Goal: Task Accomplishment & Management: Manage account settings

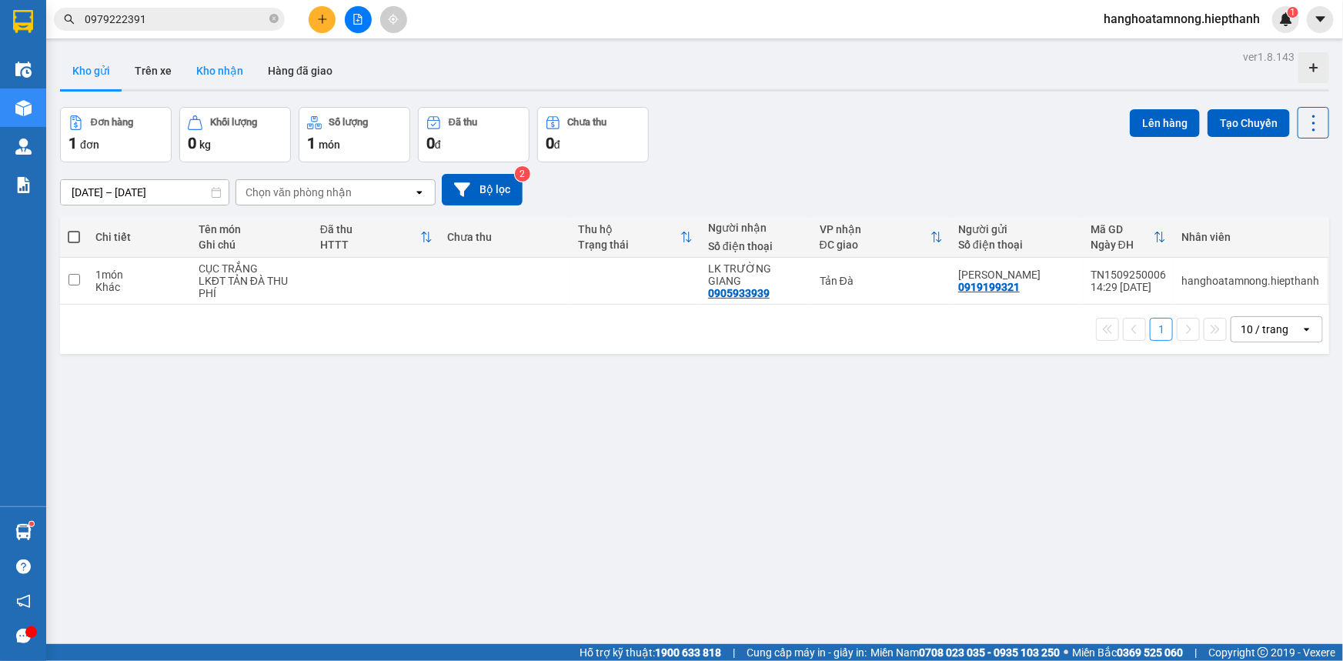
click at [212, 75] on button "Kho nhận" at bounding box center [220, 70] width 72 height 37
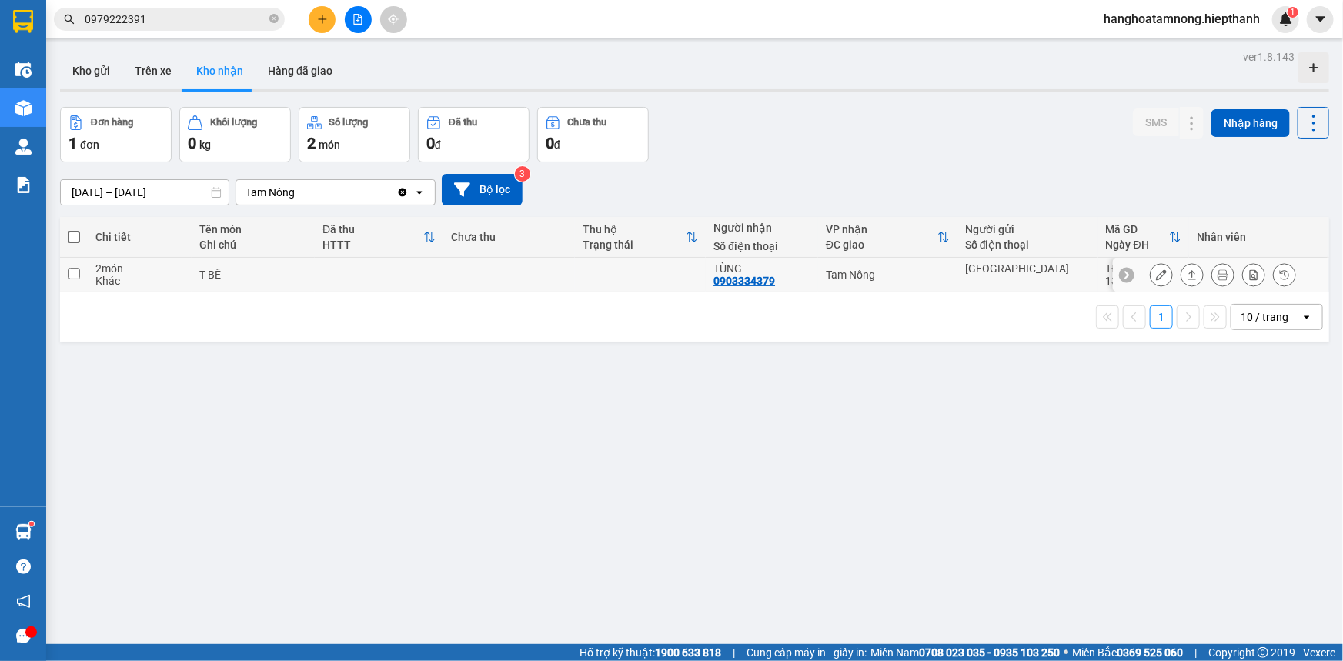
click at [585, 272] on td at bounding box center [641, 275] width 132 height 35
checkbox input "true"
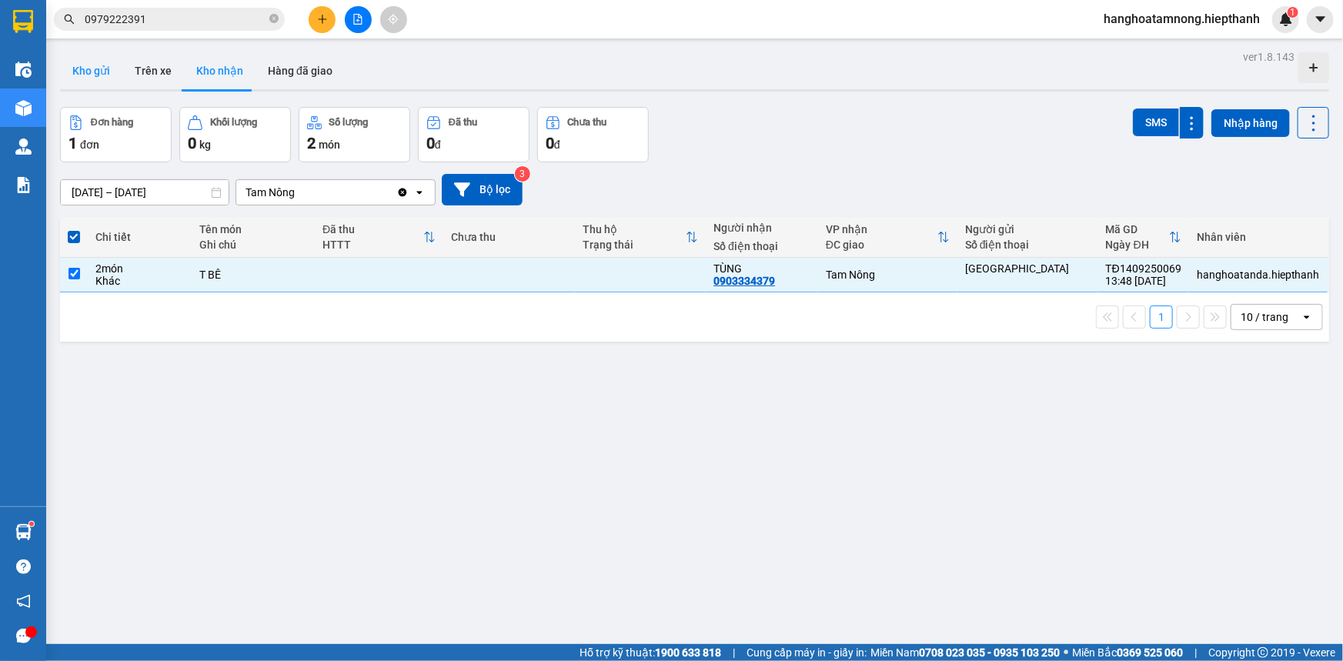
click at [95, 74] on button "Kho gửi" at bounding box center [91, 70] width 62 height 37
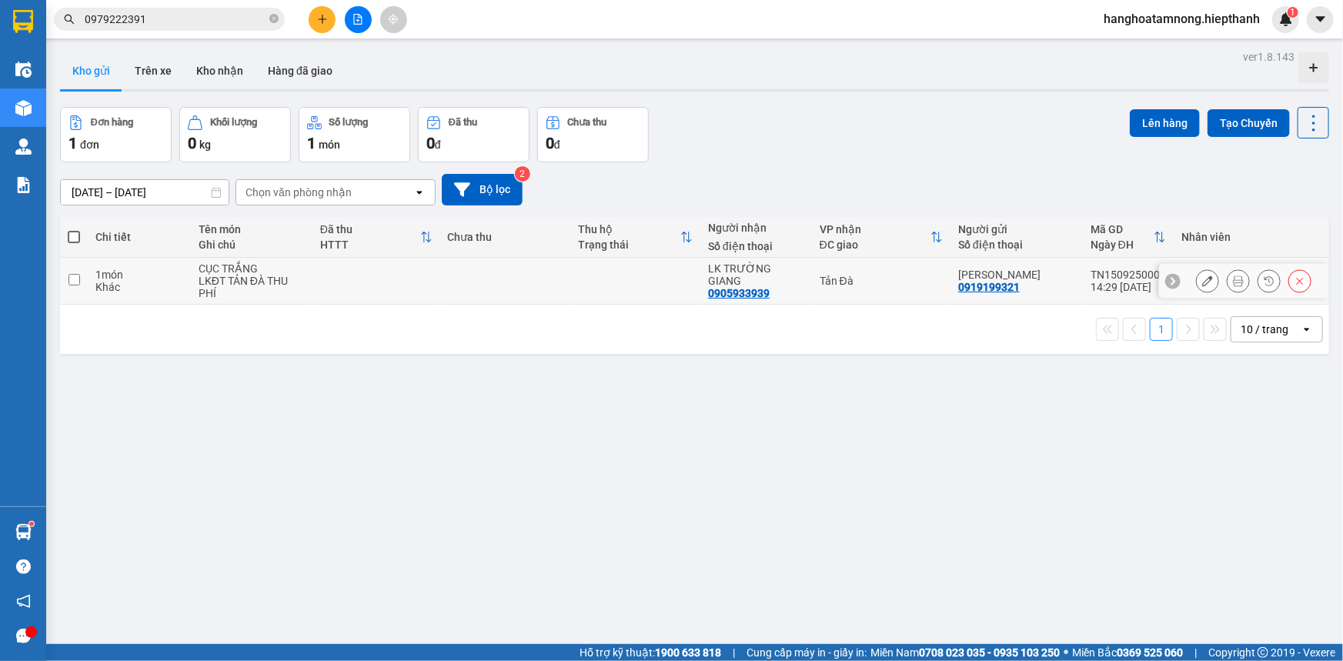
click at [613, 275] on td at bounding box center [635, 281] width 130 height 47
checkbox input "true"
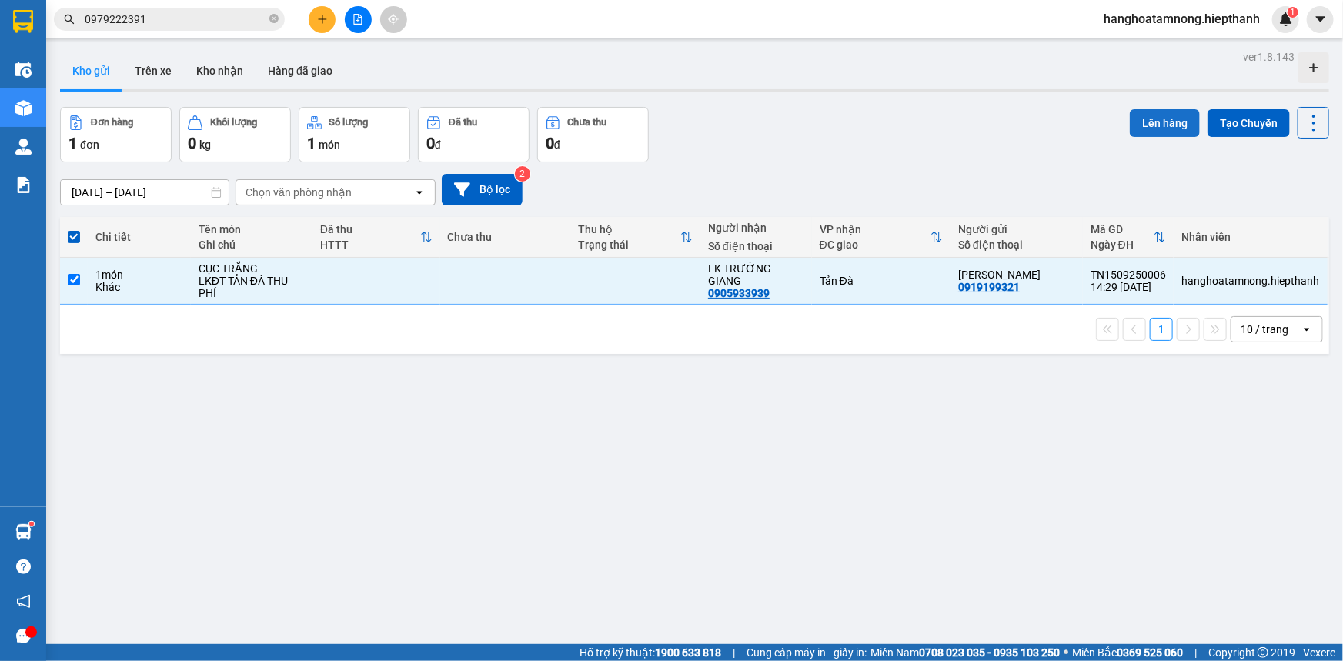
click at [1145, 122] on button "Lên hàng" at bounding box center [1165, 123] width 70 height 28
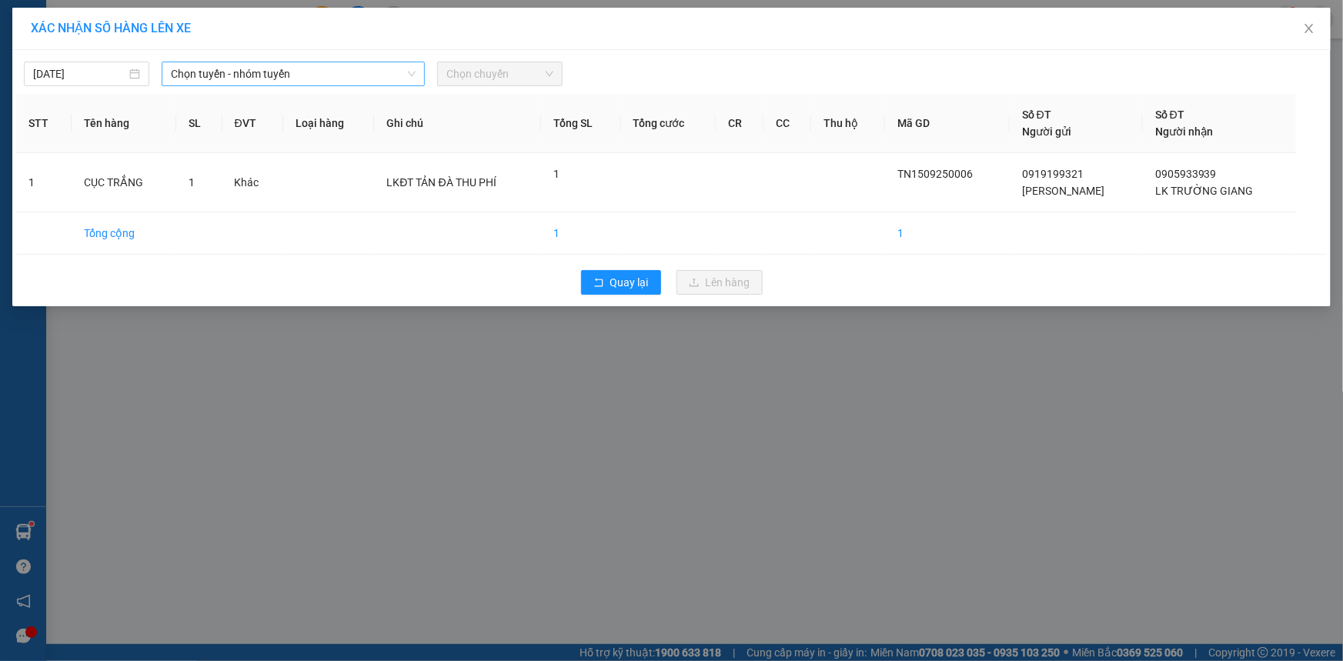
click at [229, 71] on span "Chọn tuyến - nhóm tuyến" at bounding box center [293, 73] width 245 height 23
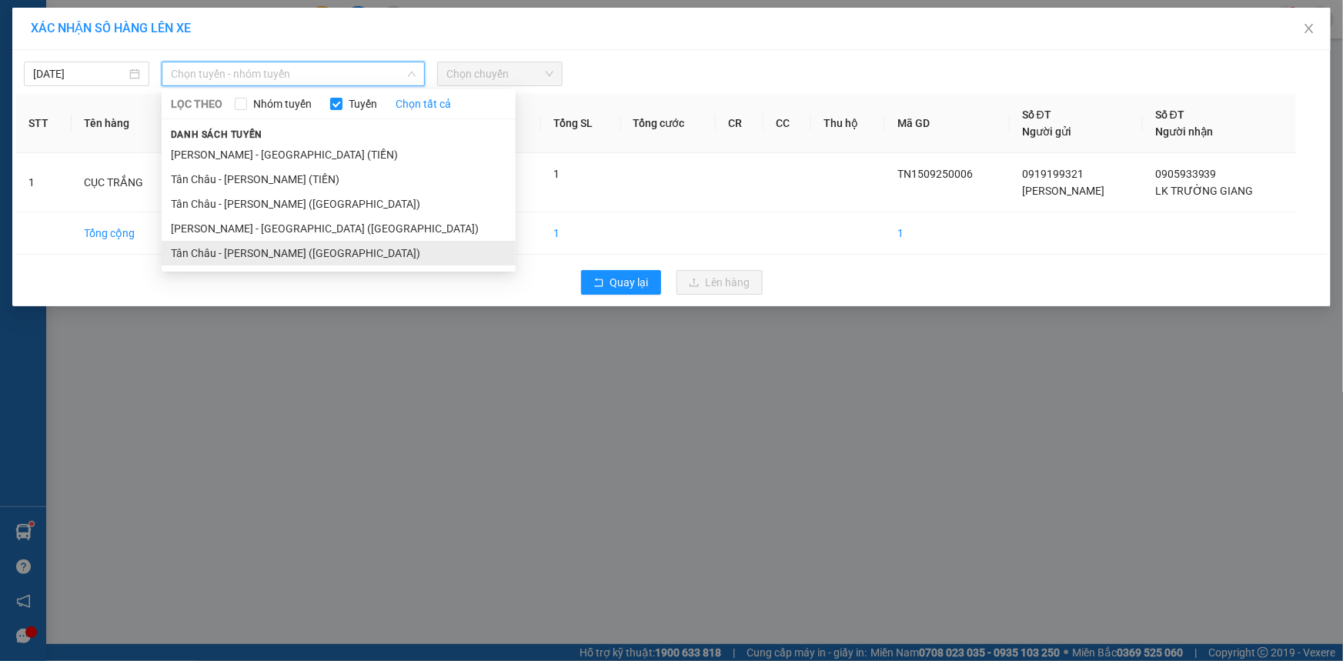
click at [219, 246] on li "Tân Châu - [PERSON_NAME] ([GEOGRAPHIC_DATA])" at bounding box center [339, 253] width 354 height 25
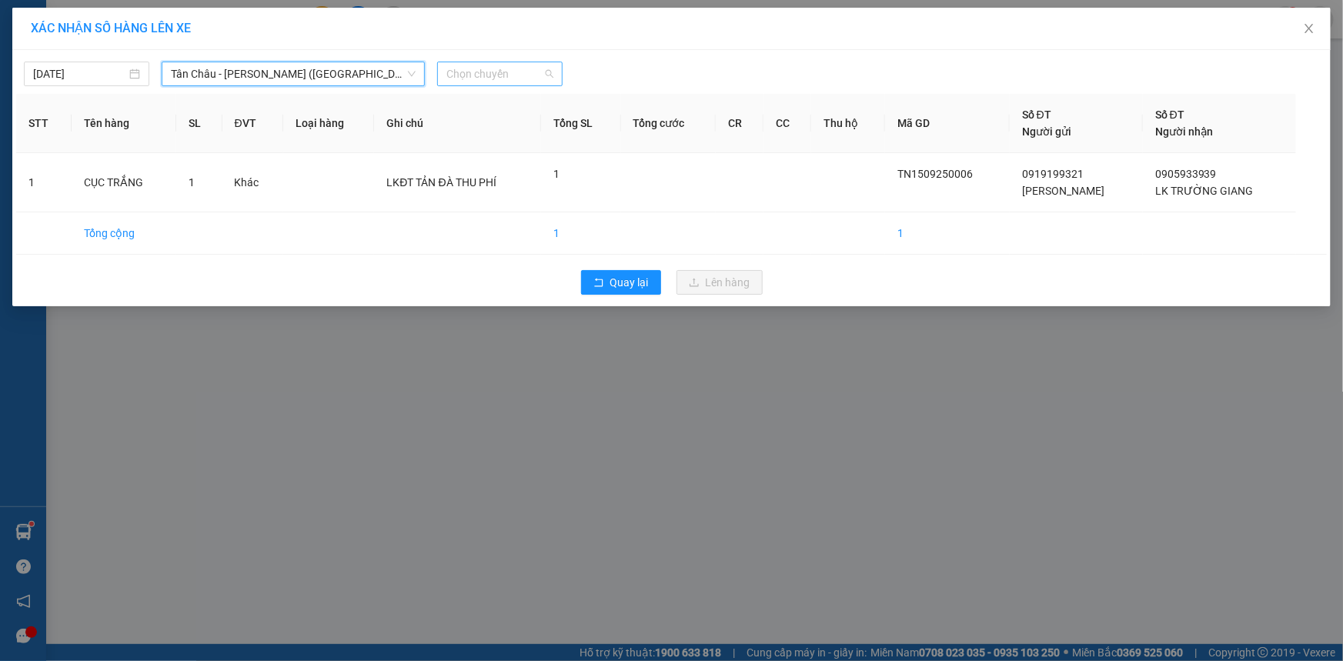
click at [468, 67] on span "Chọn chuyến" at bounding box center [499, 73] width 107 height 23
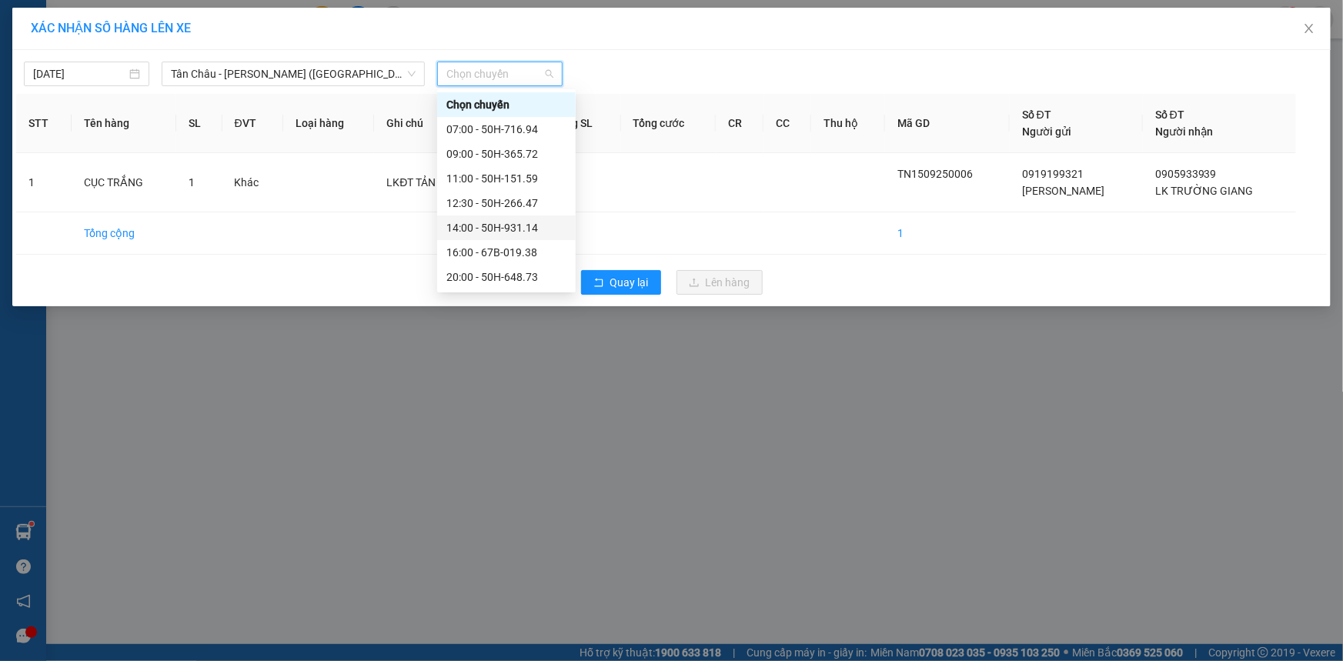
click at [450, 230] on div "14:00 - 50H-931.14" at bounding box center [506, 227] width 120 height 17
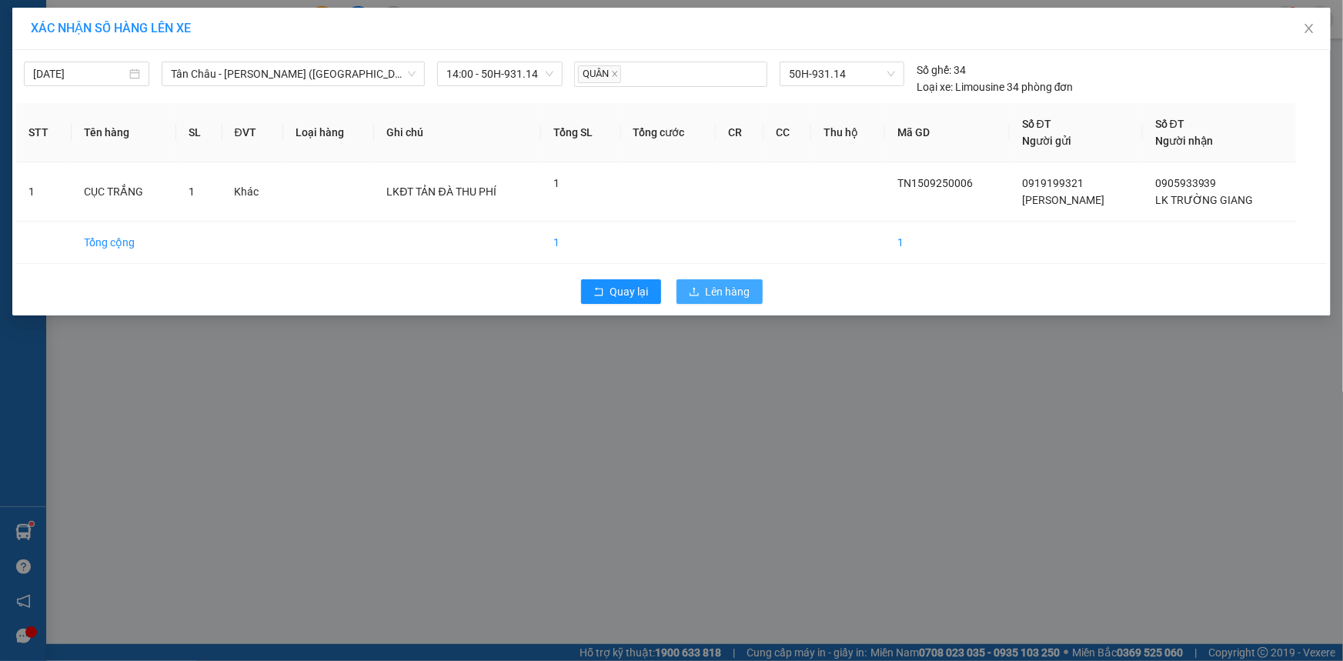
click at [708, 295] on span "Lên hàng" at bounding box center [728, 291] width 45 height 17
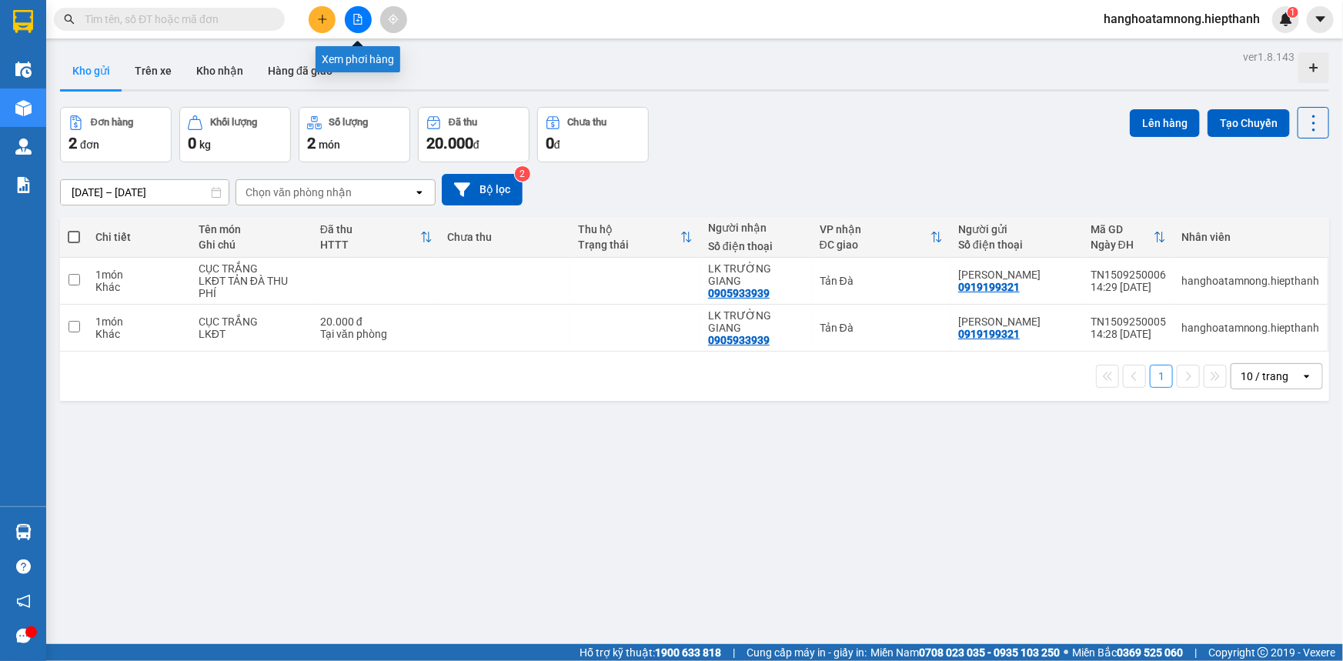
click at [353, 16] on icon "file-add" at bounding box center [358, 19] width 11 height 11
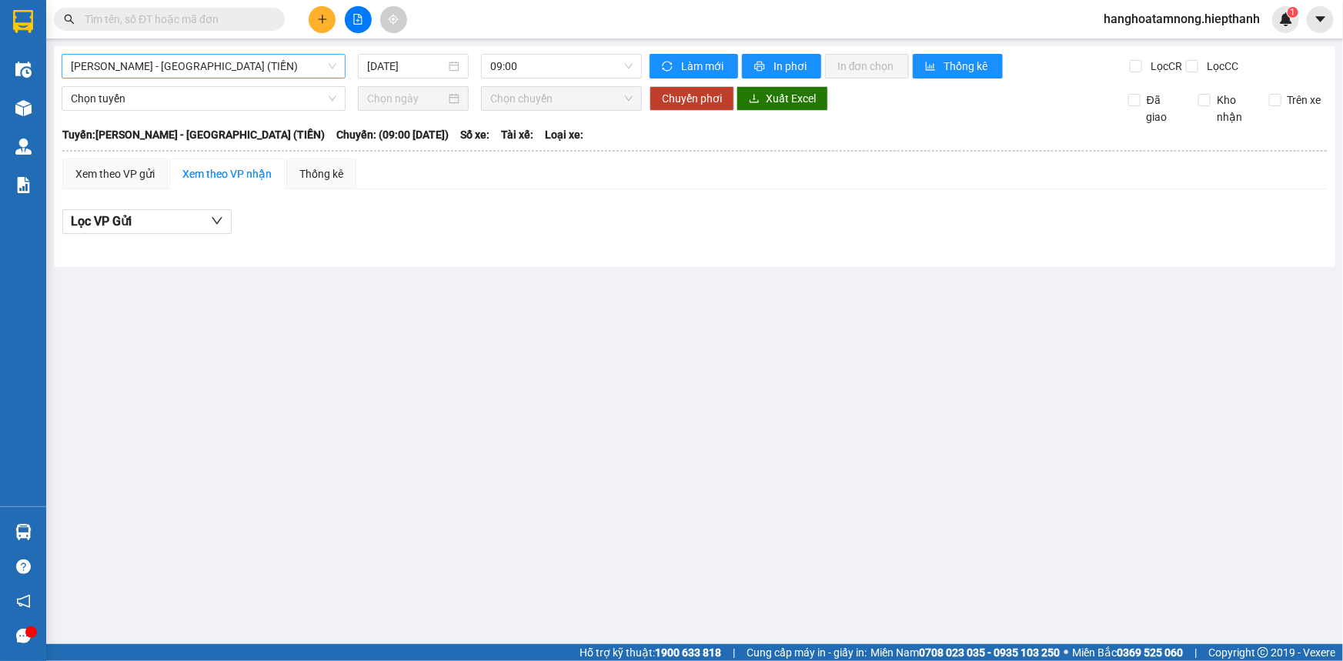
click at [175, 66] on span "[PERSON_NAME] - [GEOGRAPHIC_DATA] (TIỀN)" at bounding box center [204, 66] width 266 height 23
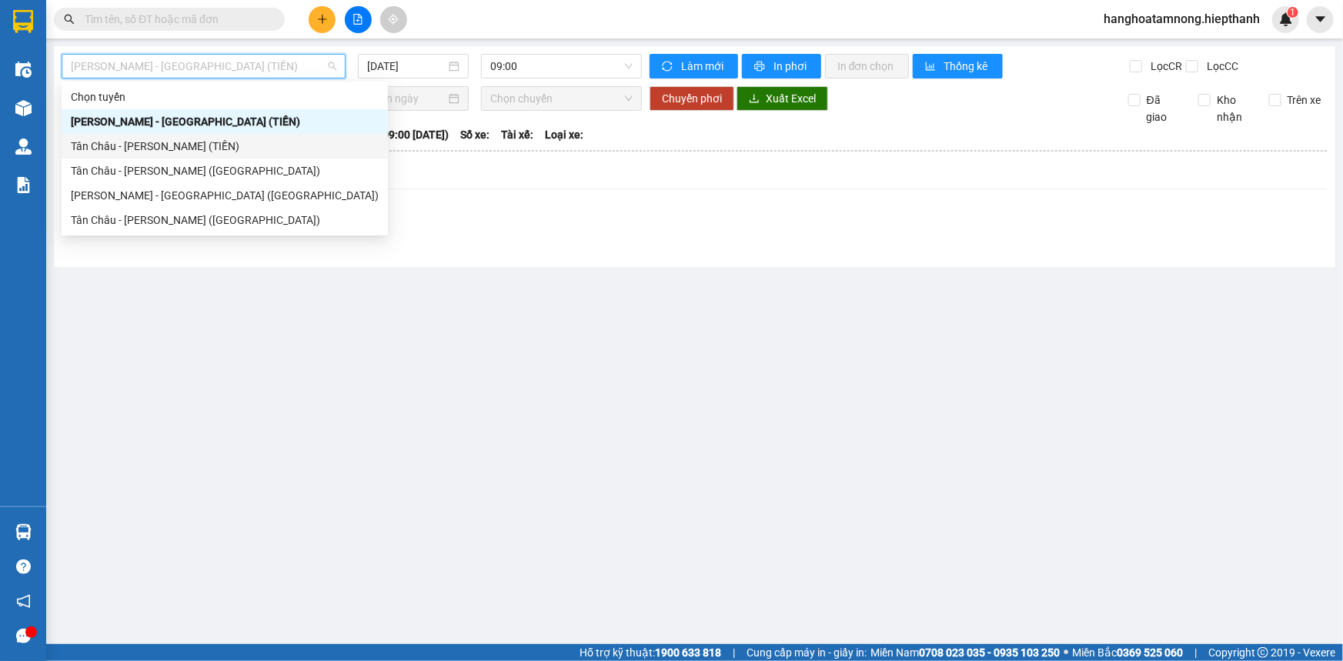
click at [98, 150] on div "Tân Châu - [PERSON_NAME] (TIỀN)" at bounding box center [225, 146] width 308 height 17
type input "[DATE]"
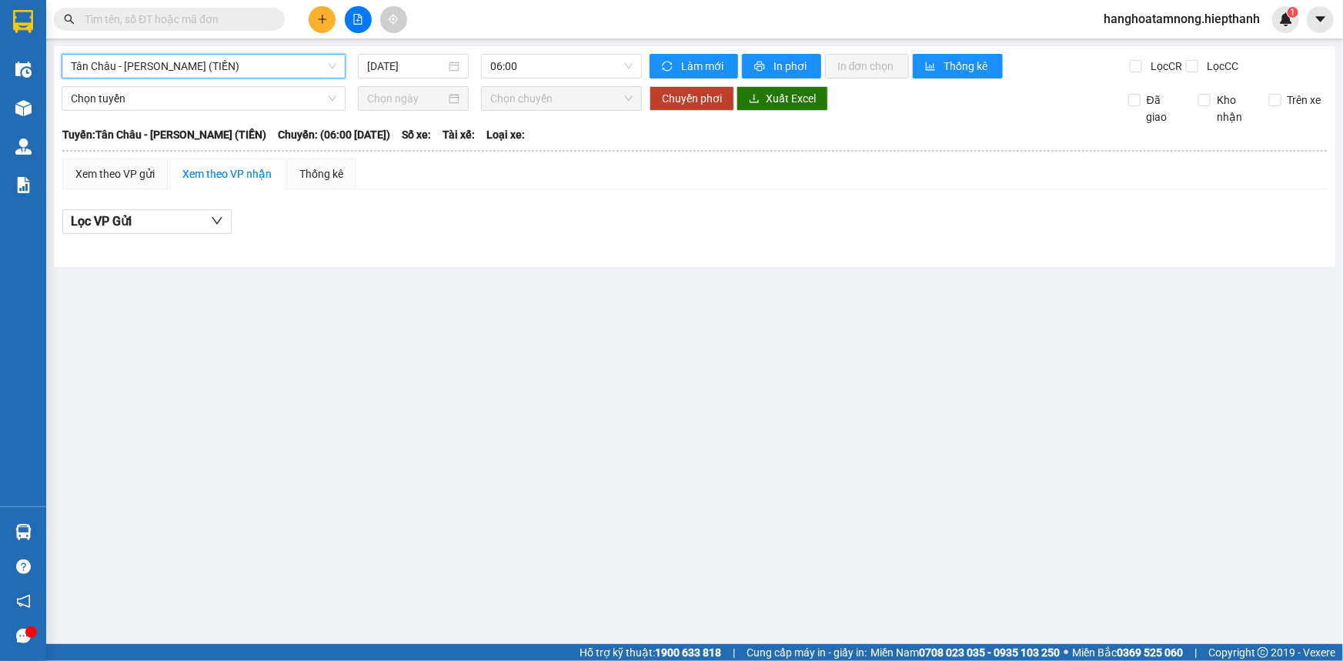
click at [146, 69] on span "Tân Châu - [PERSON_NAME] (TIỀN)" at bounding box center [204, 66] width 266 height 23
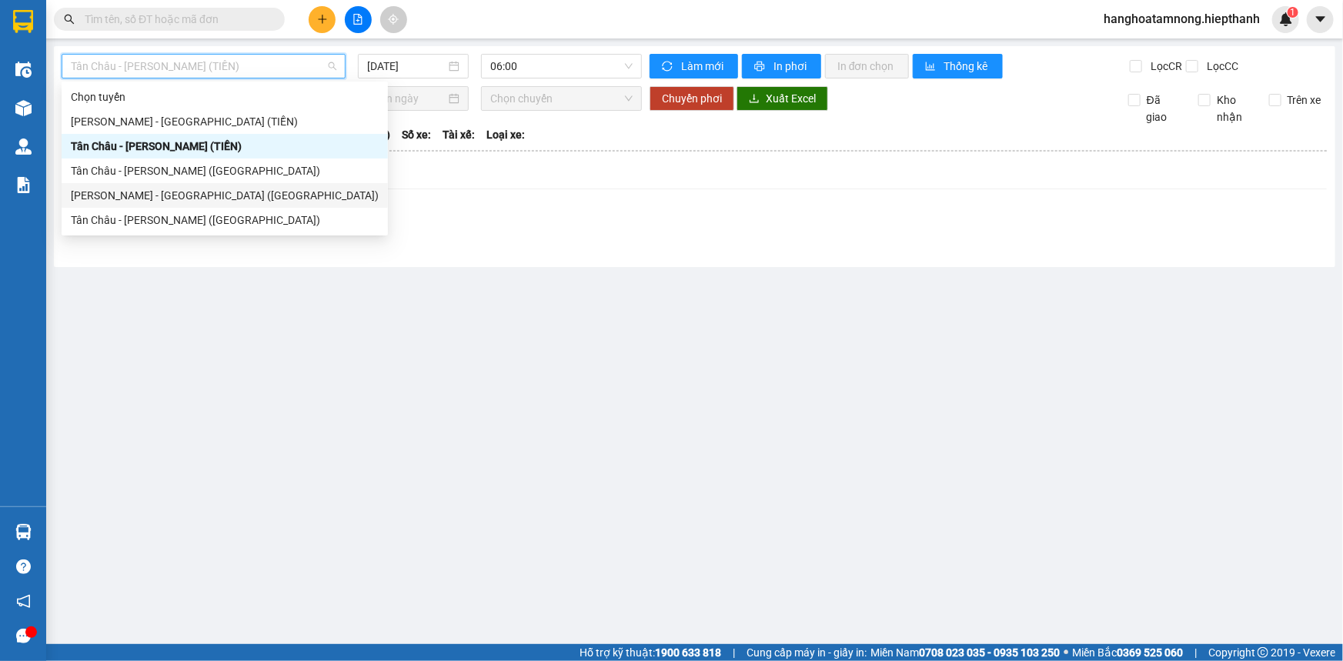
click at [113, 187] on div "[PERSON_NAME] - [GEOGRAPHIC_DATA] ([GEOGRAPHIC_DATA])" at bounding box center [225, 195] width 308 height 17
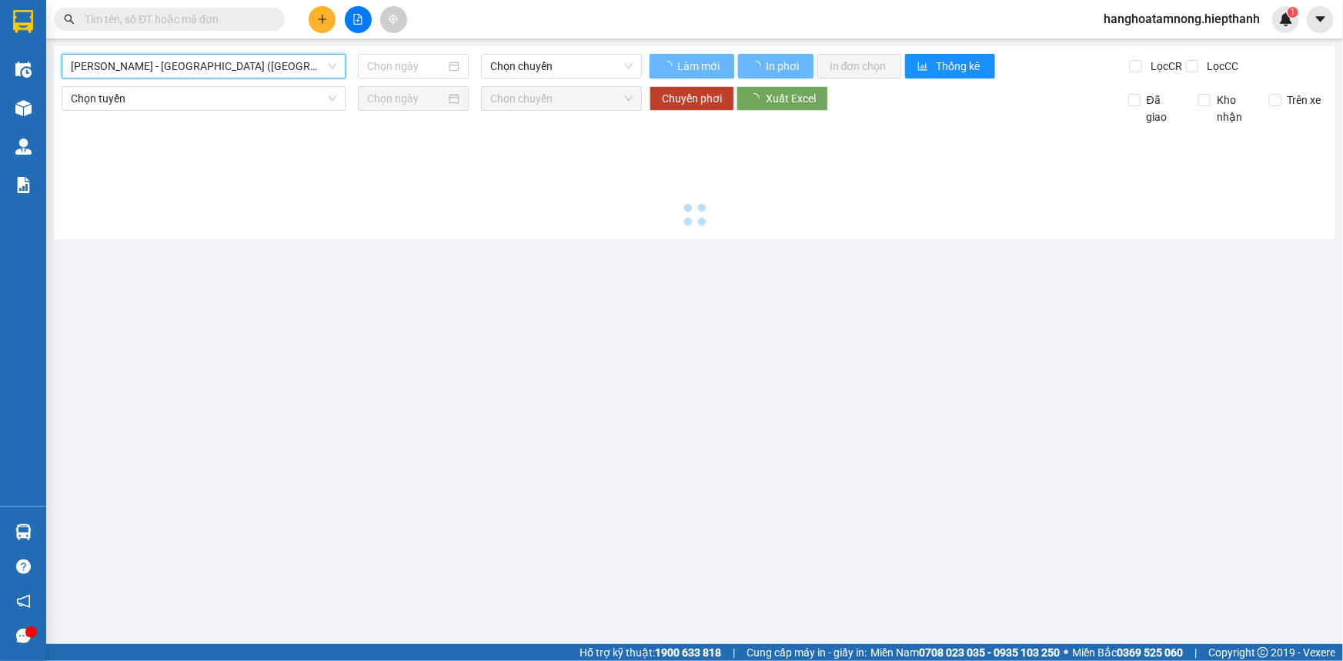
type input "[DATE]"
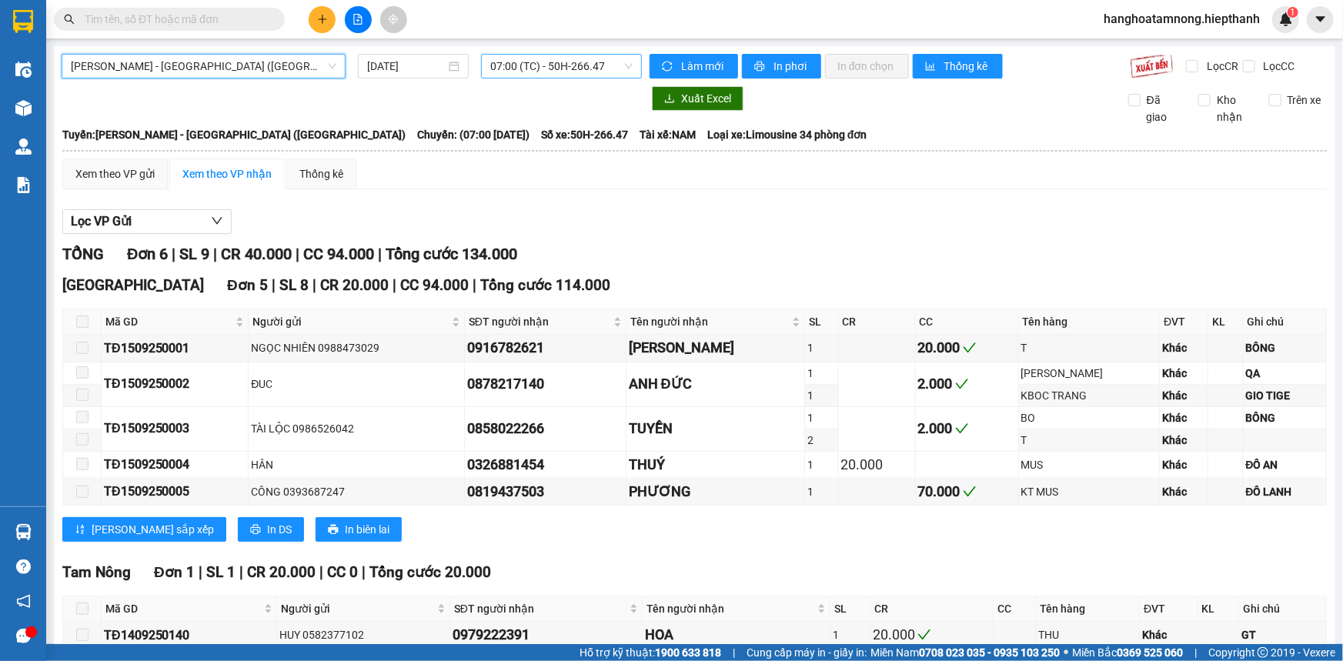
click at [510, 69] on span "07:00 (TC) - 50H-266.47" at bounding box center [561, 66] width 142 height 23
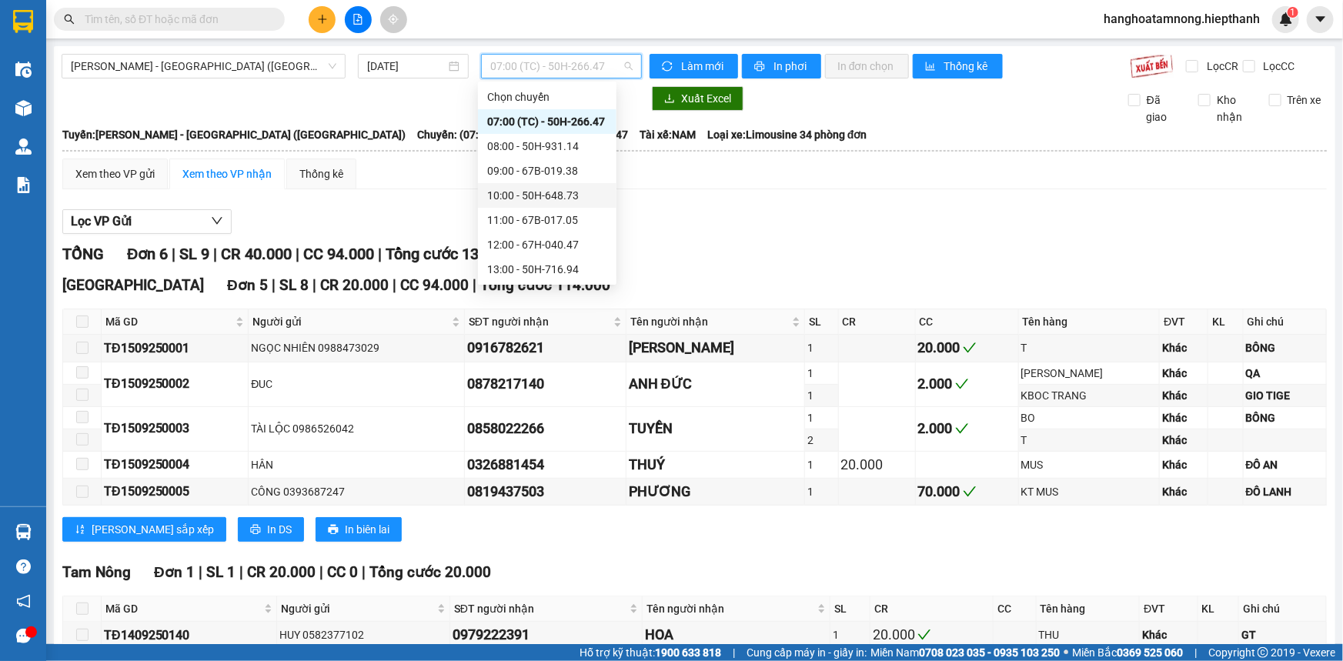
click at [509, 196] on div "10:00 - 50H-648.73" at bounding box center [547, 195] width 120 height 17
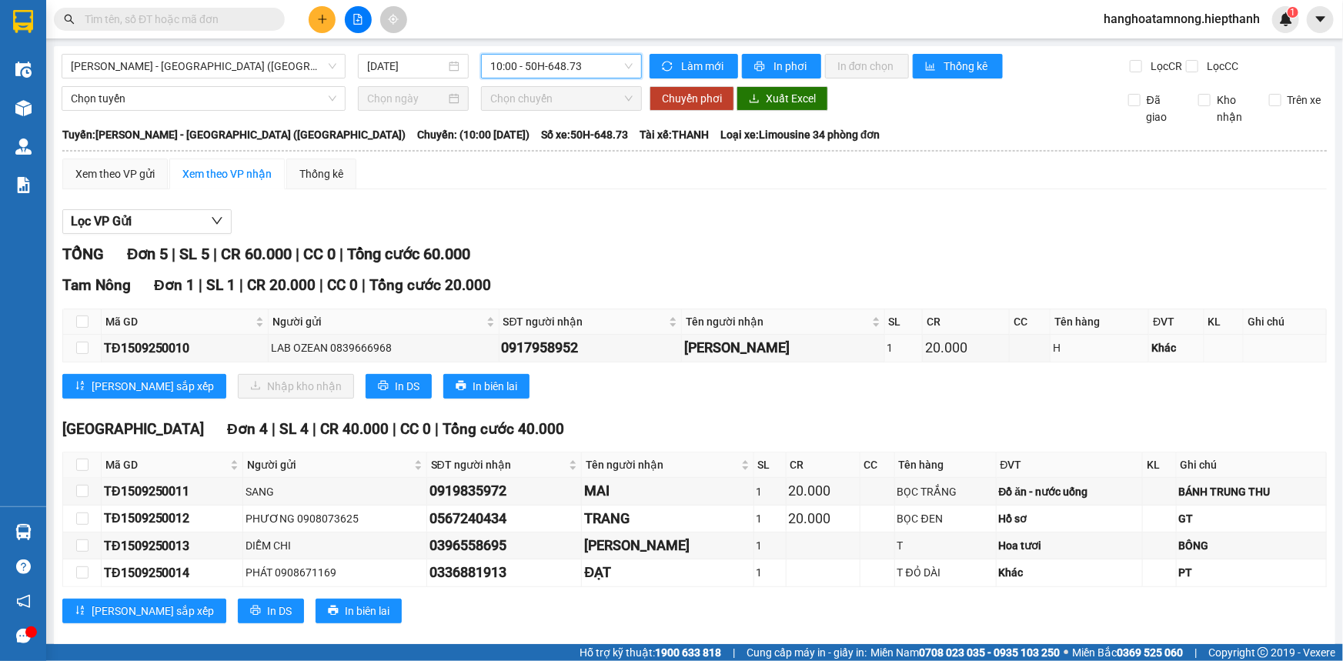
scroll to position [21, 0]
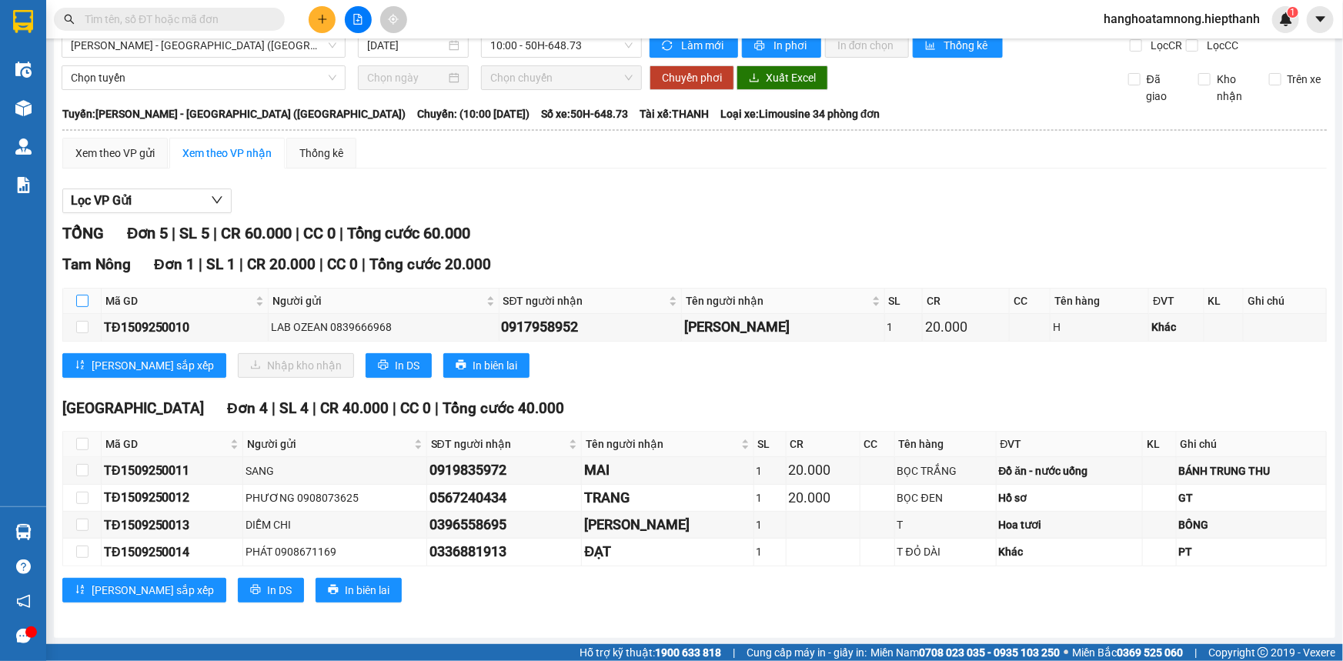
click at [82, 300] on input "checkbox" at bounding box center [82, 301] width 12 height 12
checkbox input "true"
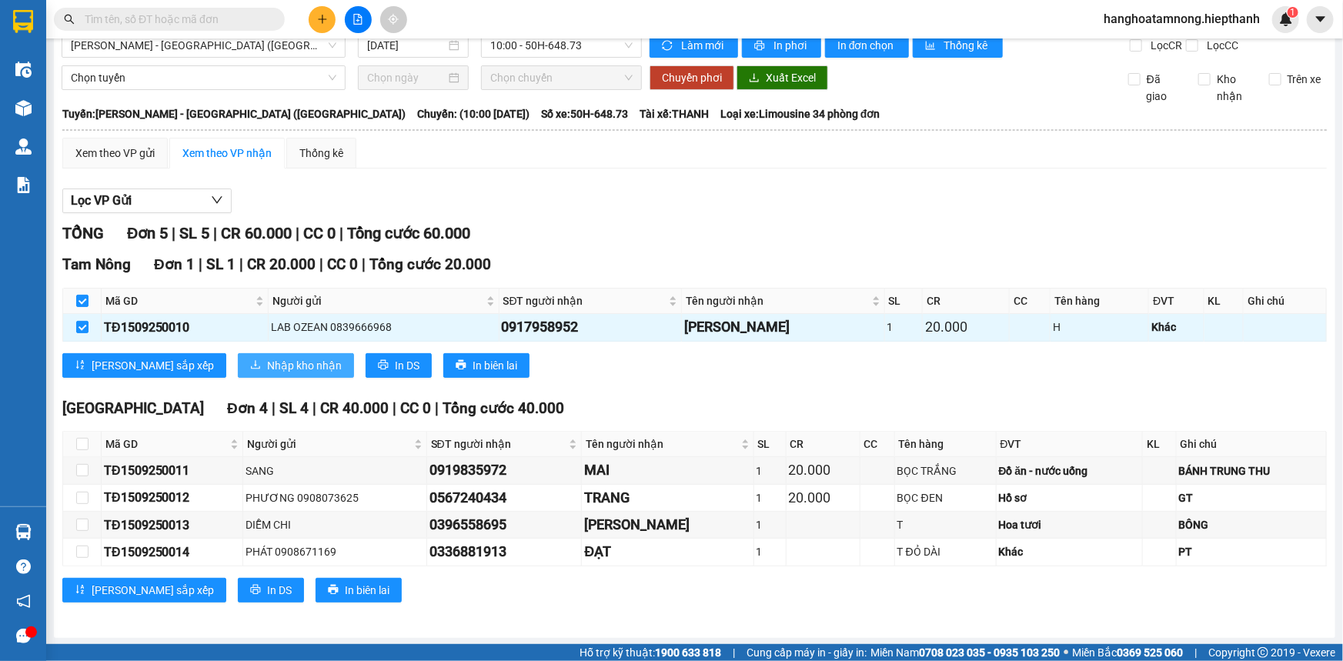
click at [267, 368] on span "Nhập kho nhận" at bounding box center [304, 365] width 75 height 17
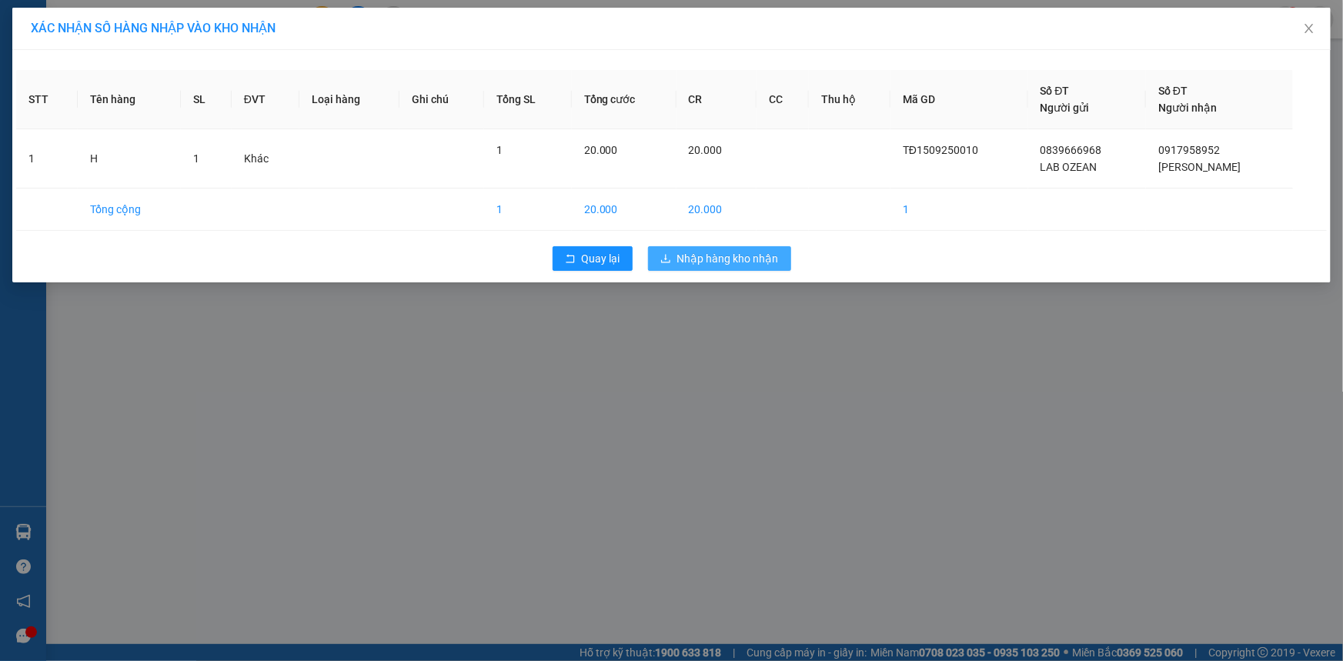
click at [744, 262] on span "Nhập hàng kho nhận" at bounding box center [728, 258] width 102 height 17
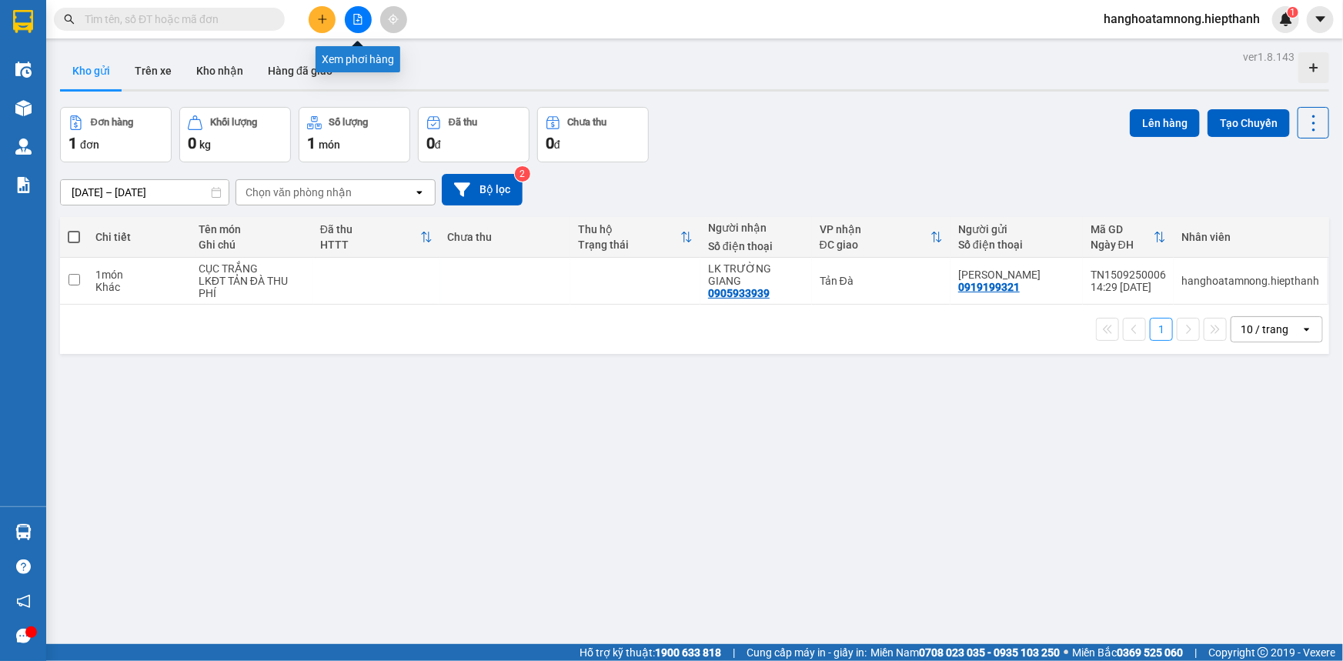
click at [354, 22] on icon "file-add" at bounding box center [358, 19] width 11 height 11
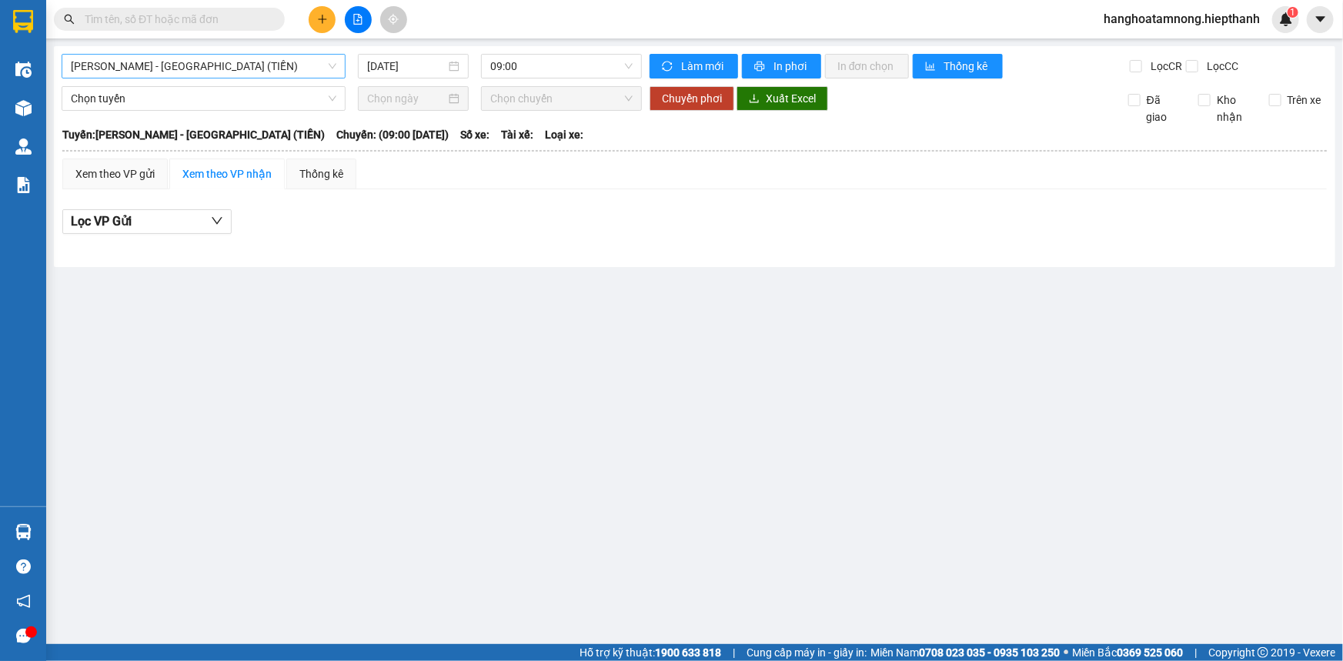
click at [208, 75] on span "[PERSON_NAME] - [GEOGRAPHIC_DATA] (TIỀN)" at bounding box center [204, 66] width 266 height 23
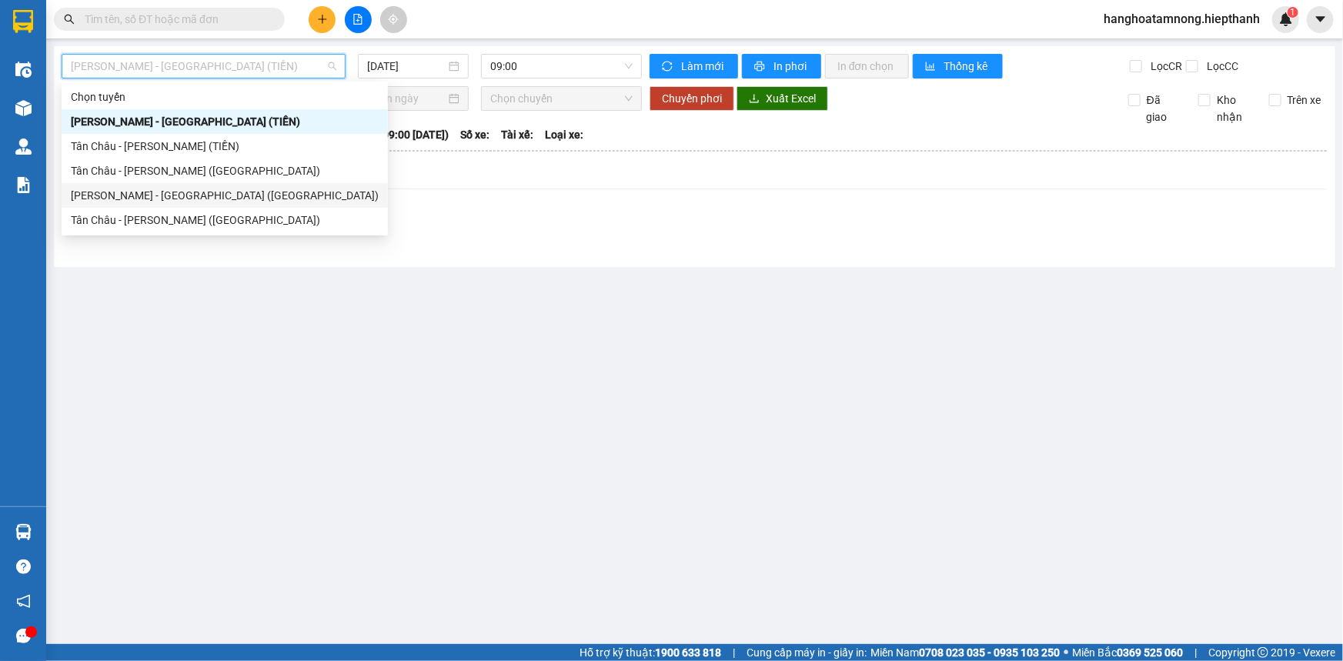
click at [113, 192] on div "[PERSON_NAME] - [GEOGRAPHIC_DATA] ([GEOGRAPHIC_DATA])" at bounding box center [225, 195] width 308 height 17
type input "[DATE]"
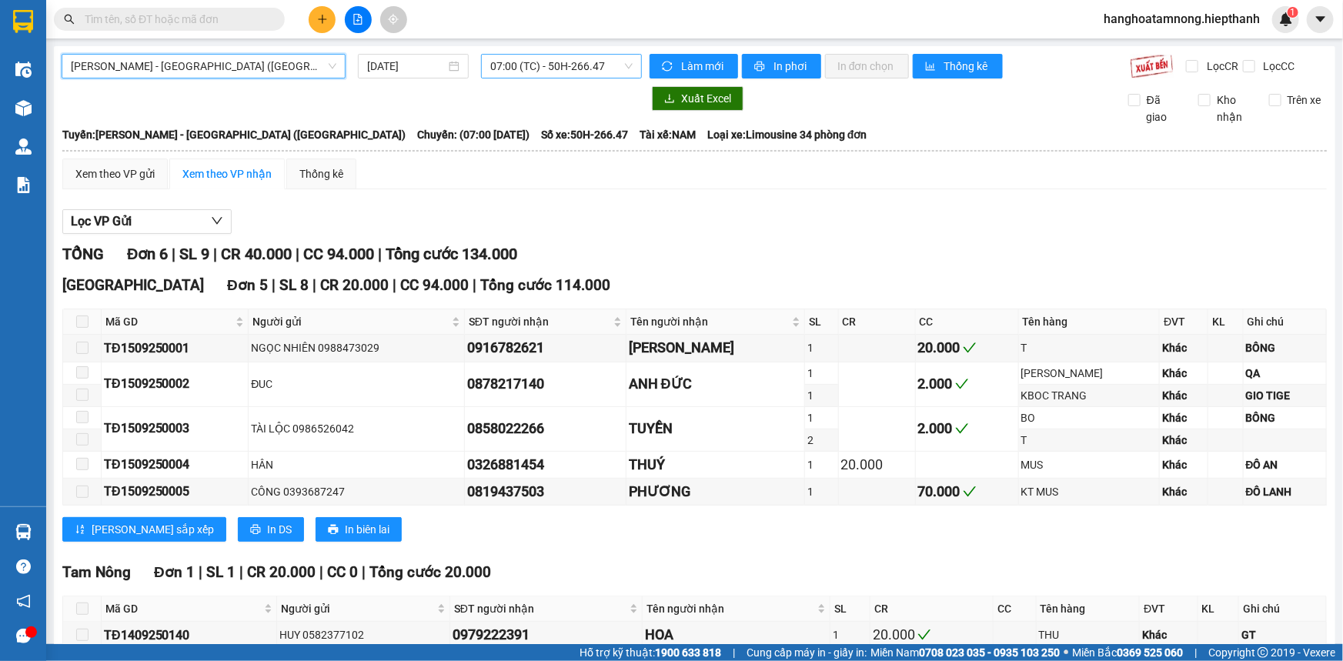
click at [577, 72] on span "07:00 (TC) - 50H-266.47" at bounding box center [561, 66] width 142 height 23
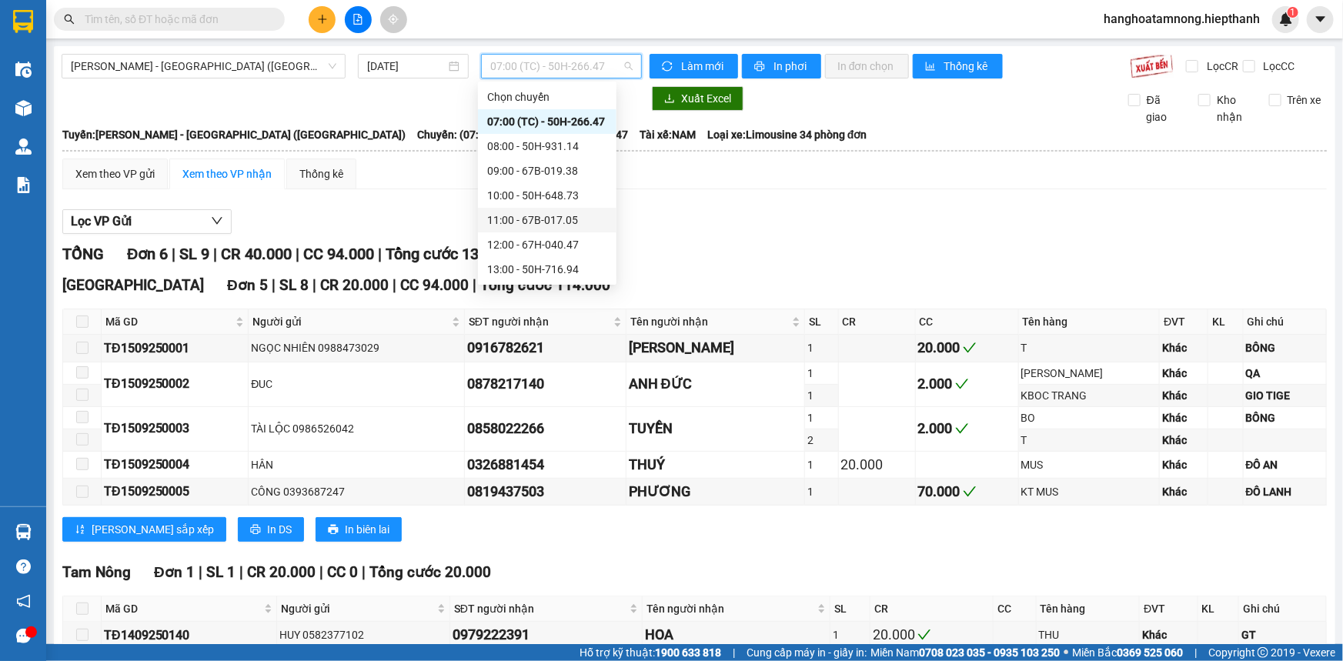
click at [508, 216] on div "11:00 - 67B-017.05" at bounding box center [547, 220] width 120 height 17
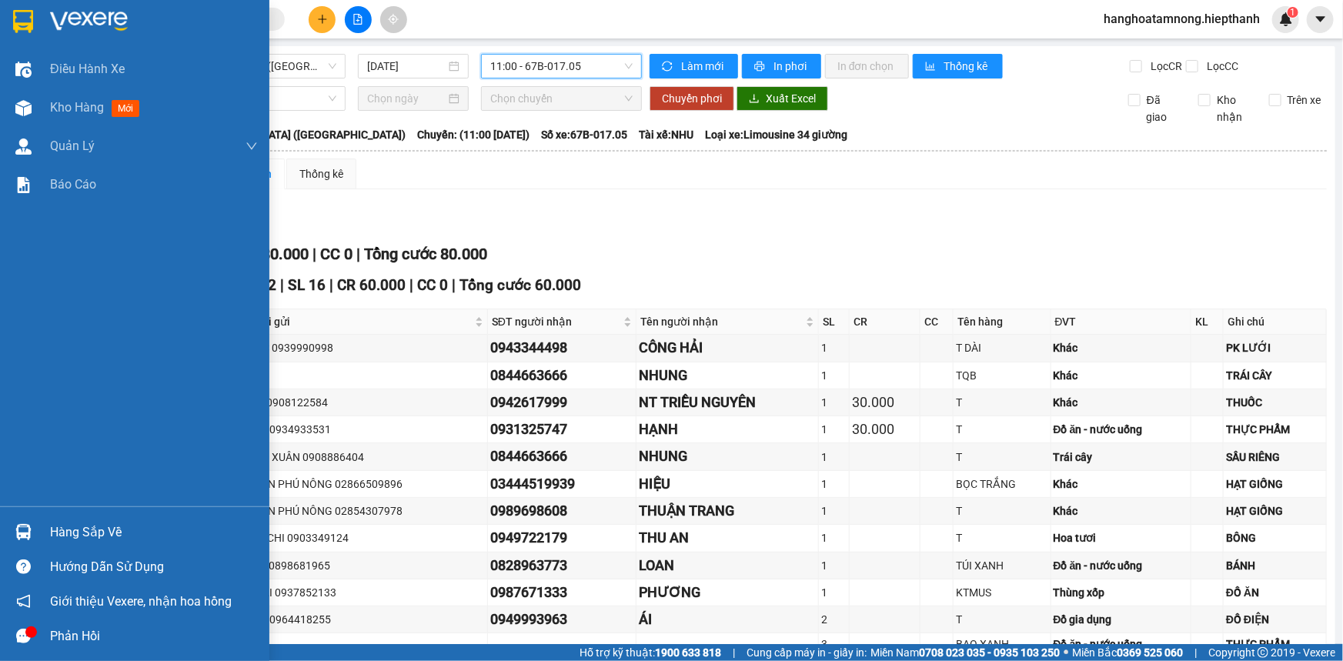
scroll to position [254, 0]
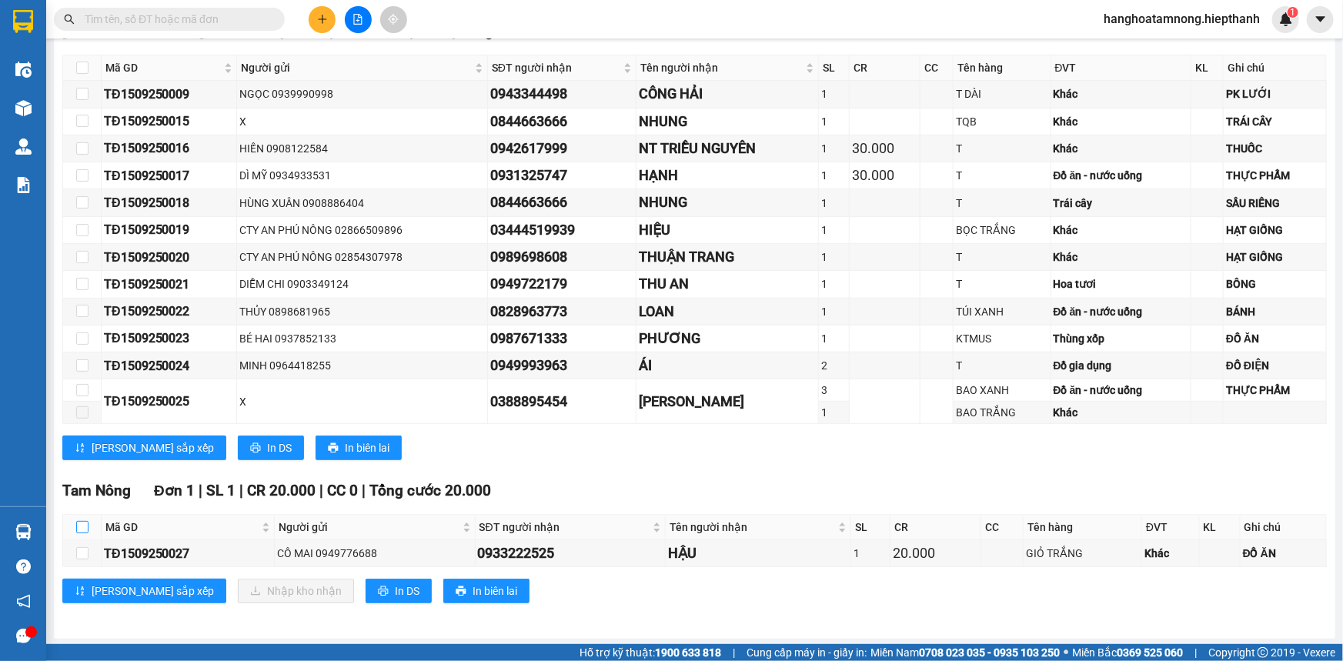
click at [84, 524] on input "checkbox" at bounding box center [82, 527] width 12 height 12
checkbox input "true"
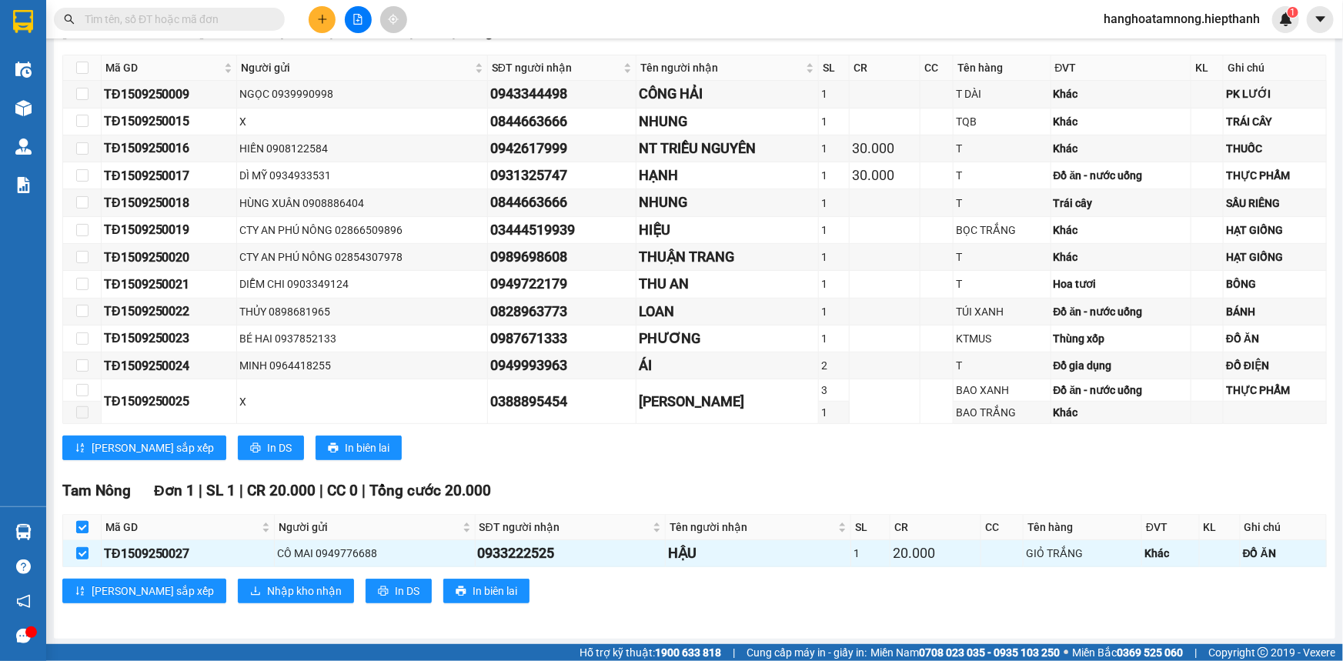
checkbox input "true"
click at [267, 591] on span "Nhập kho nhận" at bounding box center [304, 591] width 75 height 17
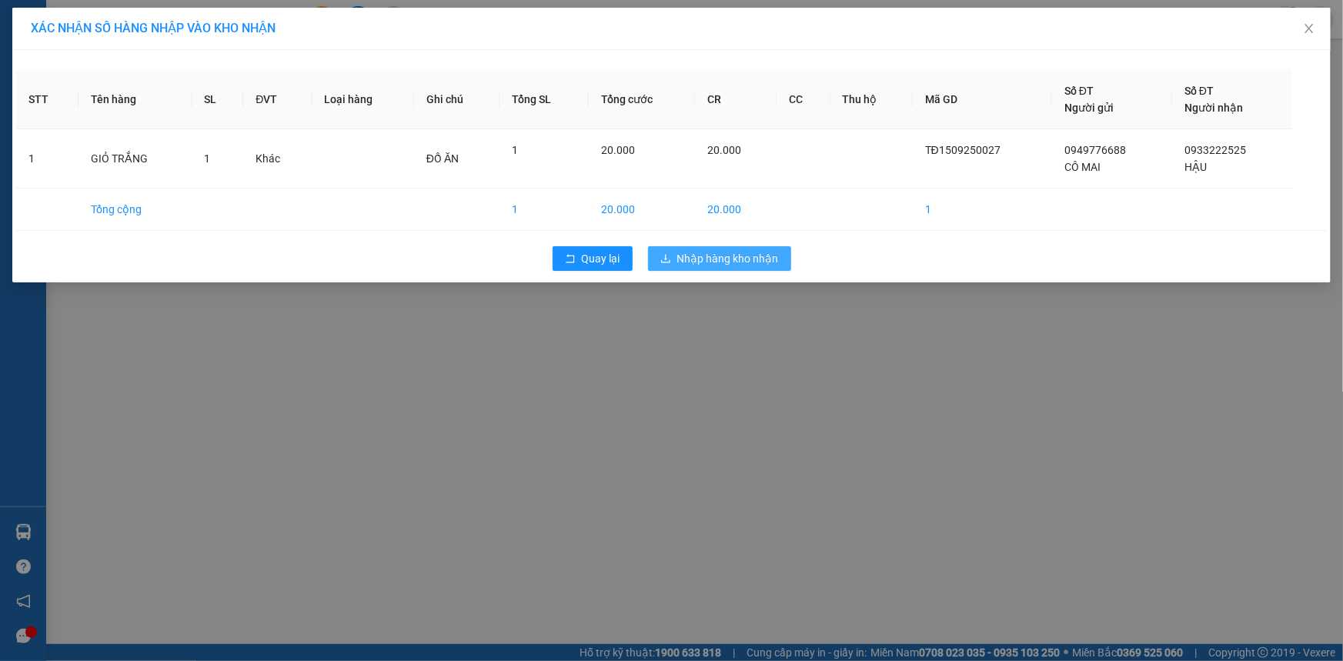
click at [733, 262] on span "Nhập hàng kho nhận" at bounding box center [728, 258] width 102 height 17
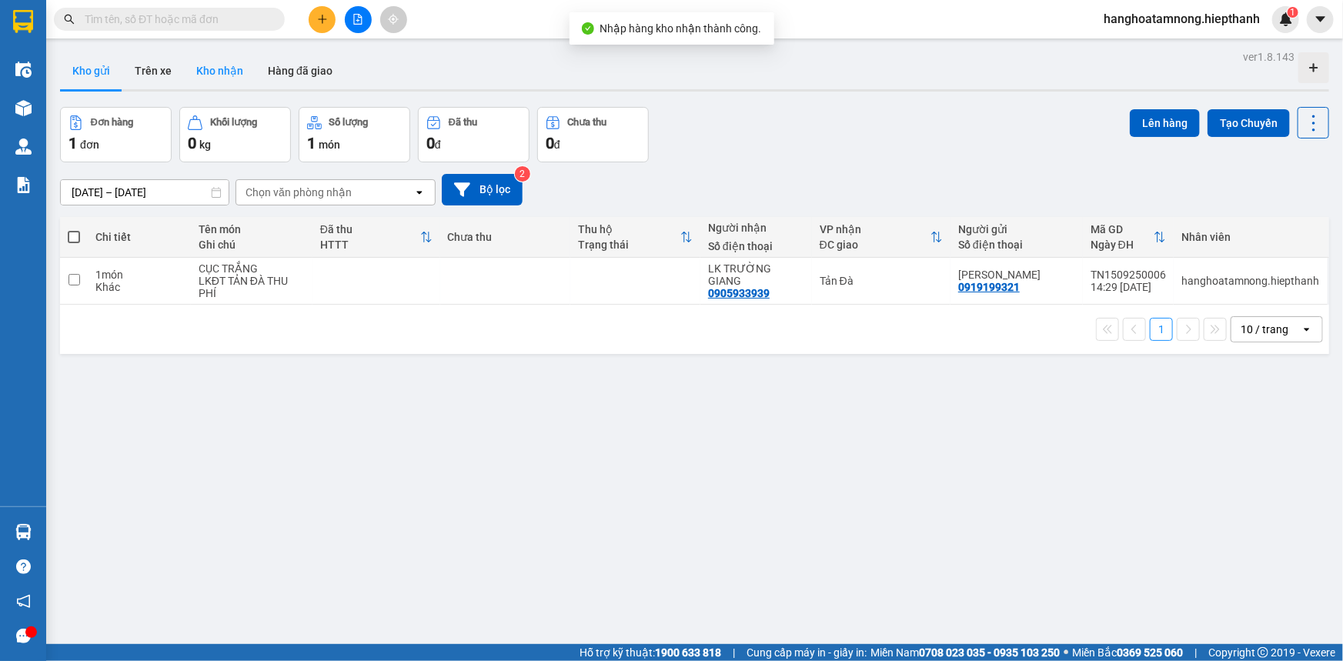
click at [223, 68] on button "Kho nhận" at bounding box center [220, 70] width 72 height 37
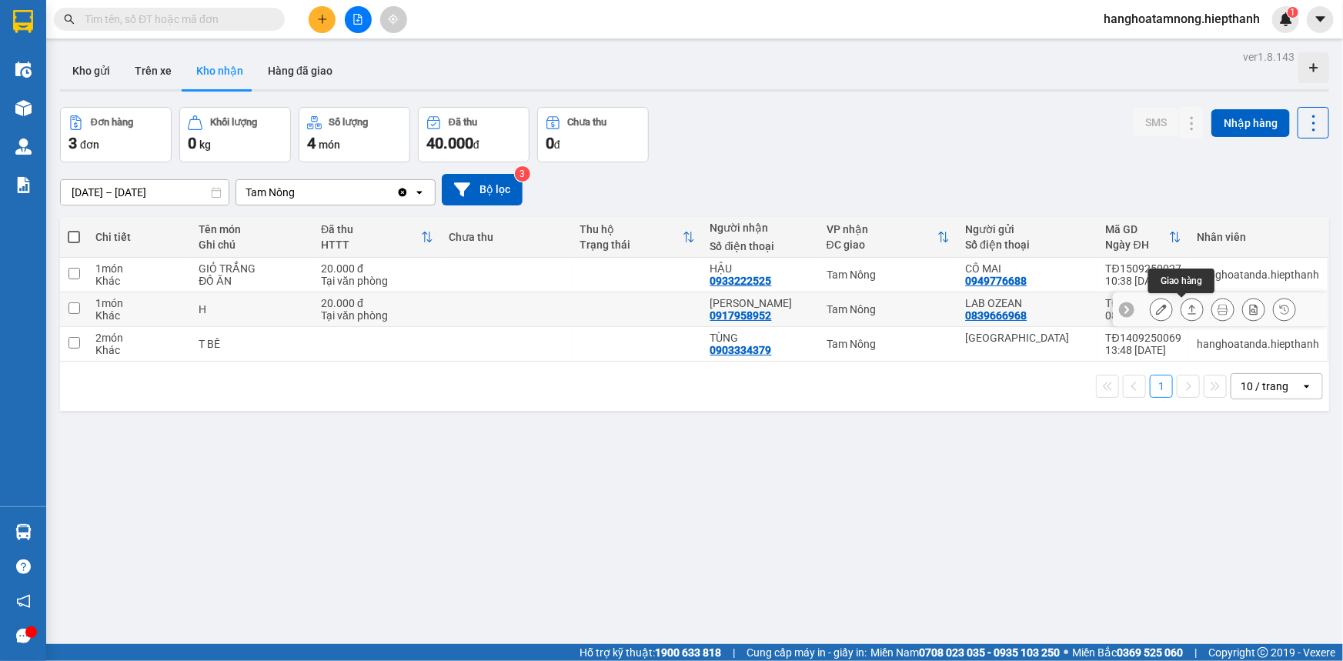
click at [1156, 312] on icon at bounding box center [1161, 309] width 11 height 11
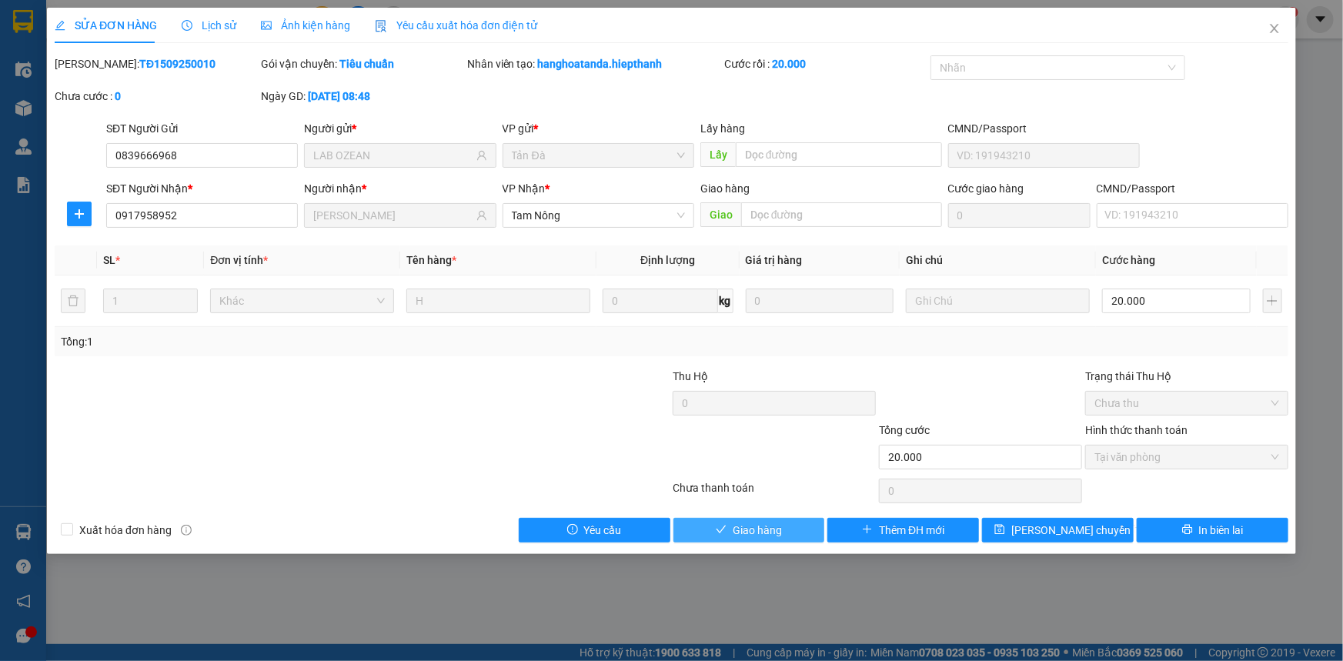
click at [735, 527] on span "Giao hàng" at bounding box center [757, 530] width 49 height 17
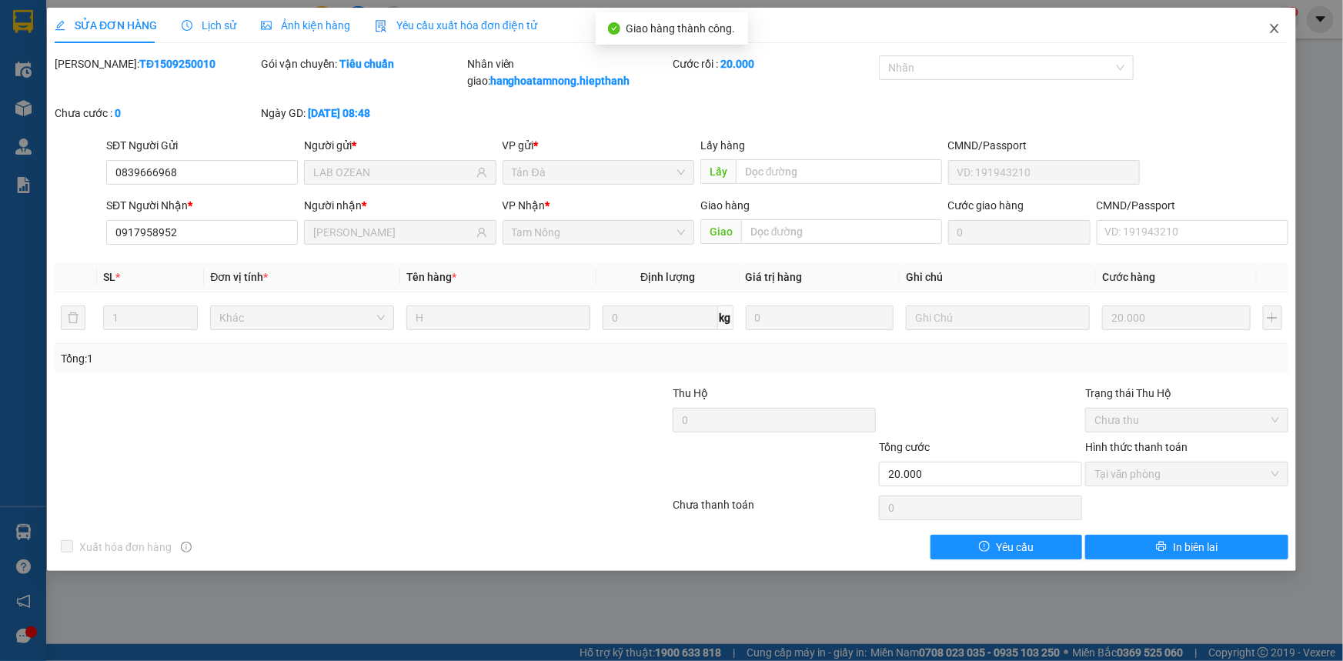
click at [1277, 27] on icon "close" at bounding box center [1274, 28] width 8 height 9
